Goal: Information Seeking & Learning: Learn about a topic

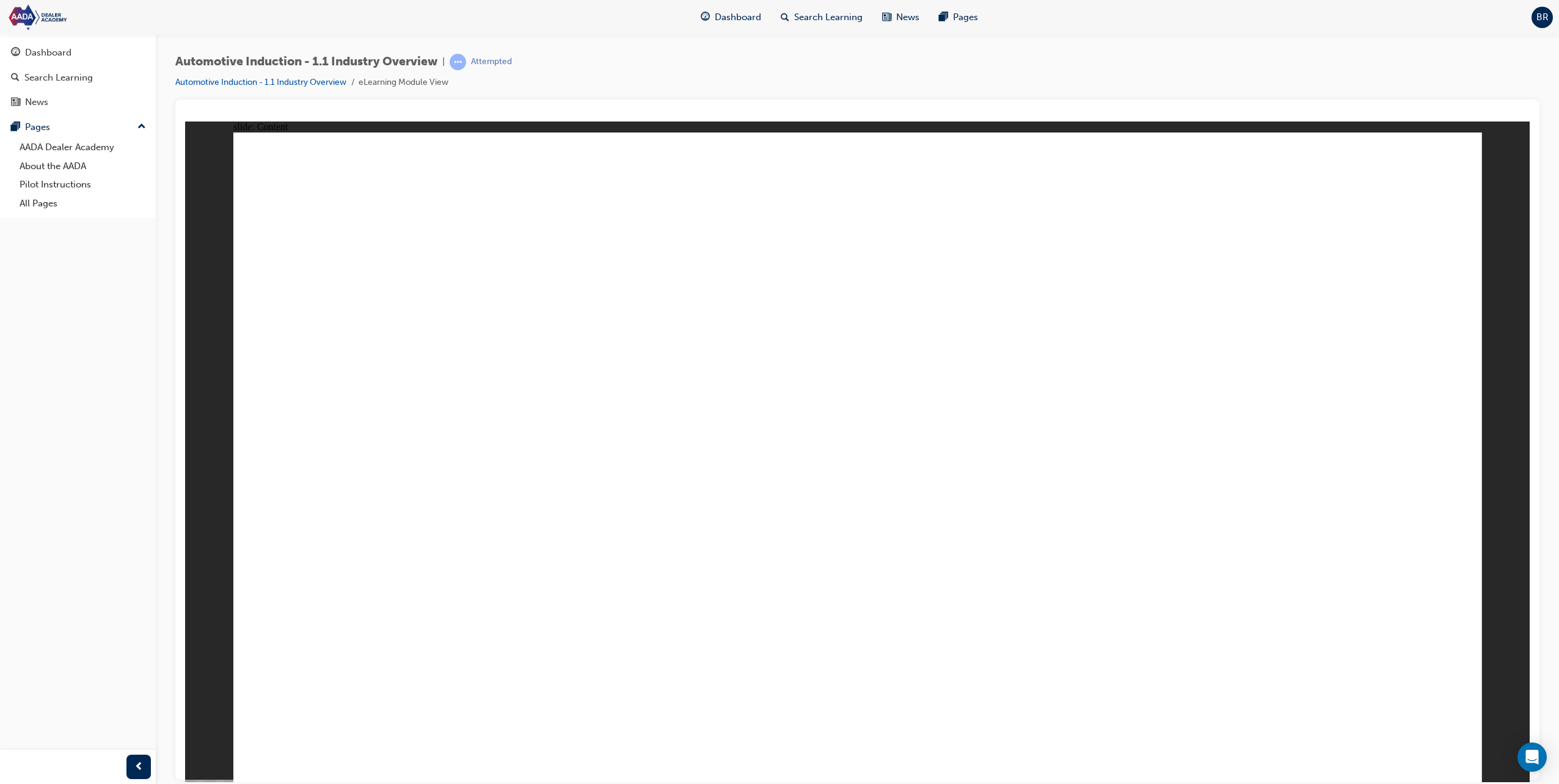
drag, startPoint x: 1439, startPoint y: 741, endPoint x: 1129, endPoint y: 638, distance: 326.7
drag, startPoint x: 435, startPoint y: 514, endPoint x: 525, endPoint y: 452, distance: 109.3
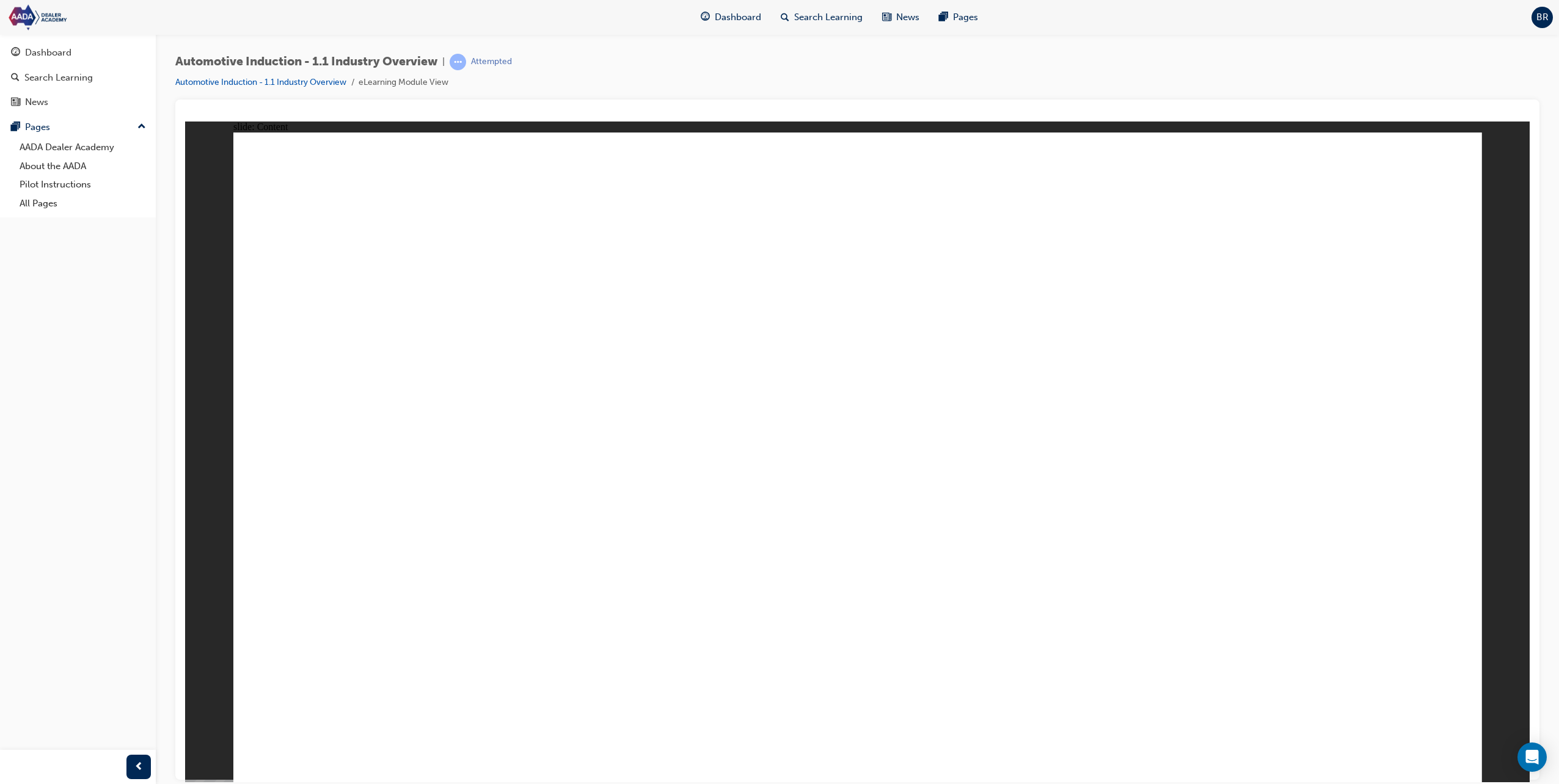
drag, startPoint x: 1264, startPoint y: 482, endPoint x: 1264, endPoint y: 475, distance: 7.0
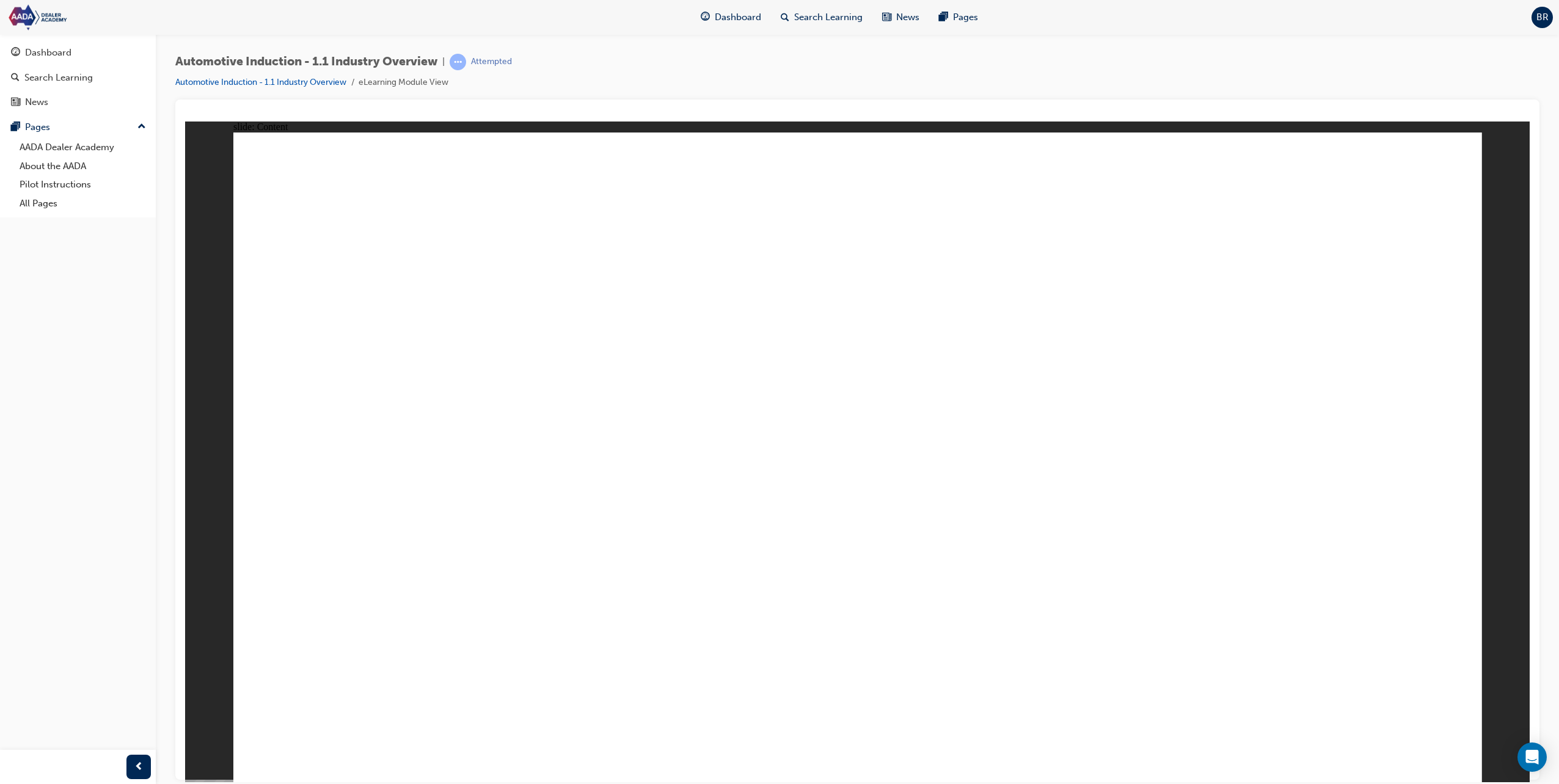
drag, startPoint x: 1257, startPoint y: 431, endPoint x: 1095, endPoint y: 428, distance: 162.0
